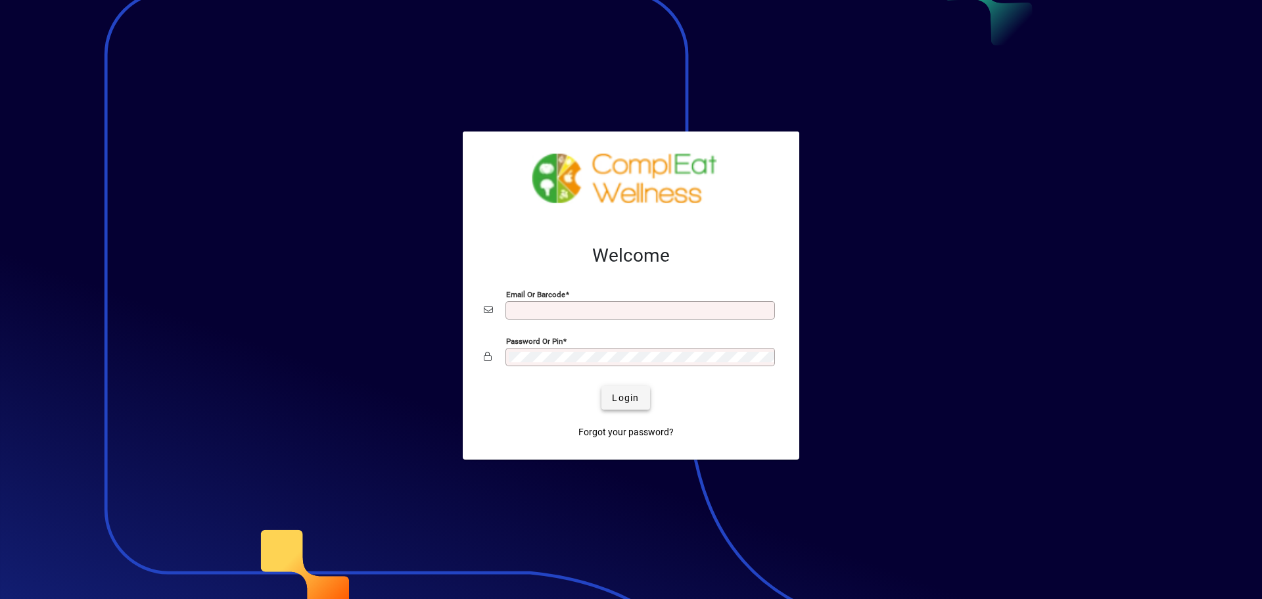
type input "**********"
click at [622, 392] on span "Login" at bounding box center [625, 398] width 27 height 14
